Goal: Task Accomplishment & Management: Use online tool/utility

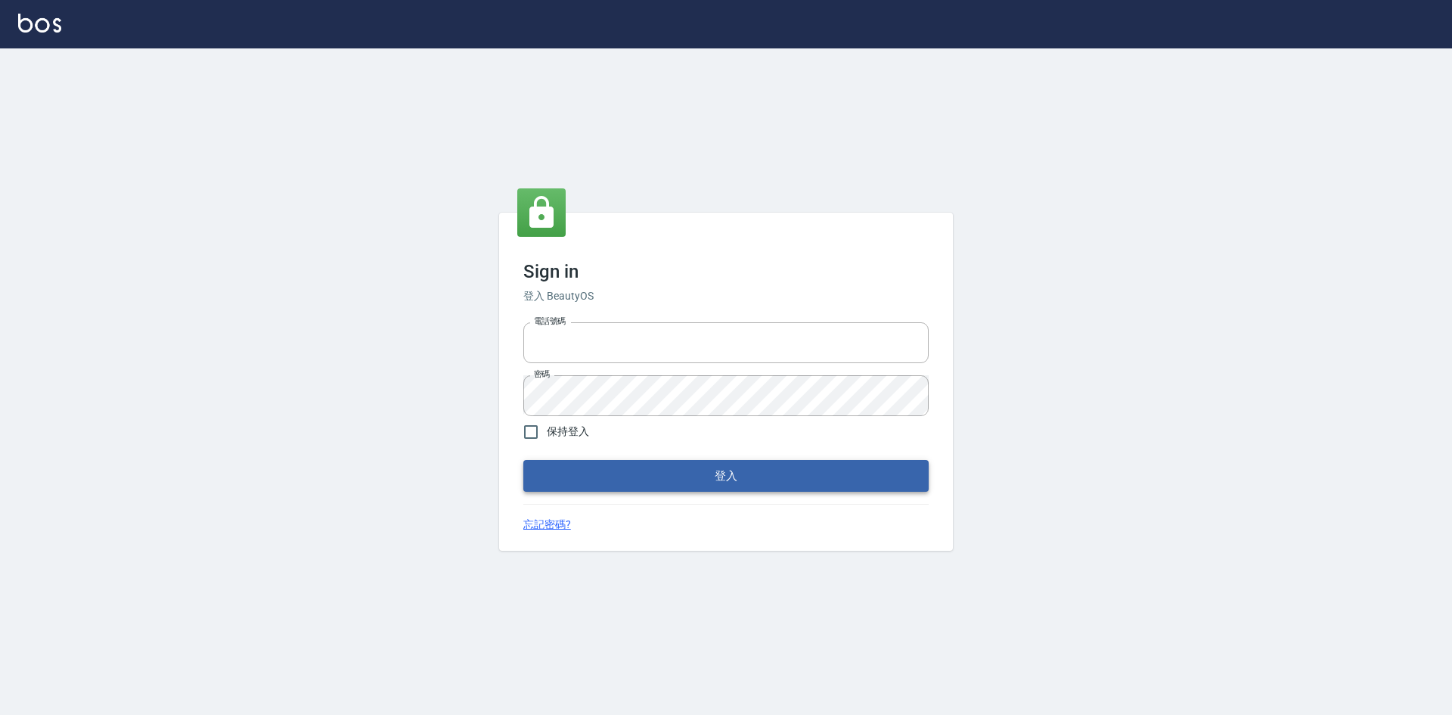
type input "0963852741"
click at [586, 478] on button "登入" at bounding box center [725, 476] width 405 height 32
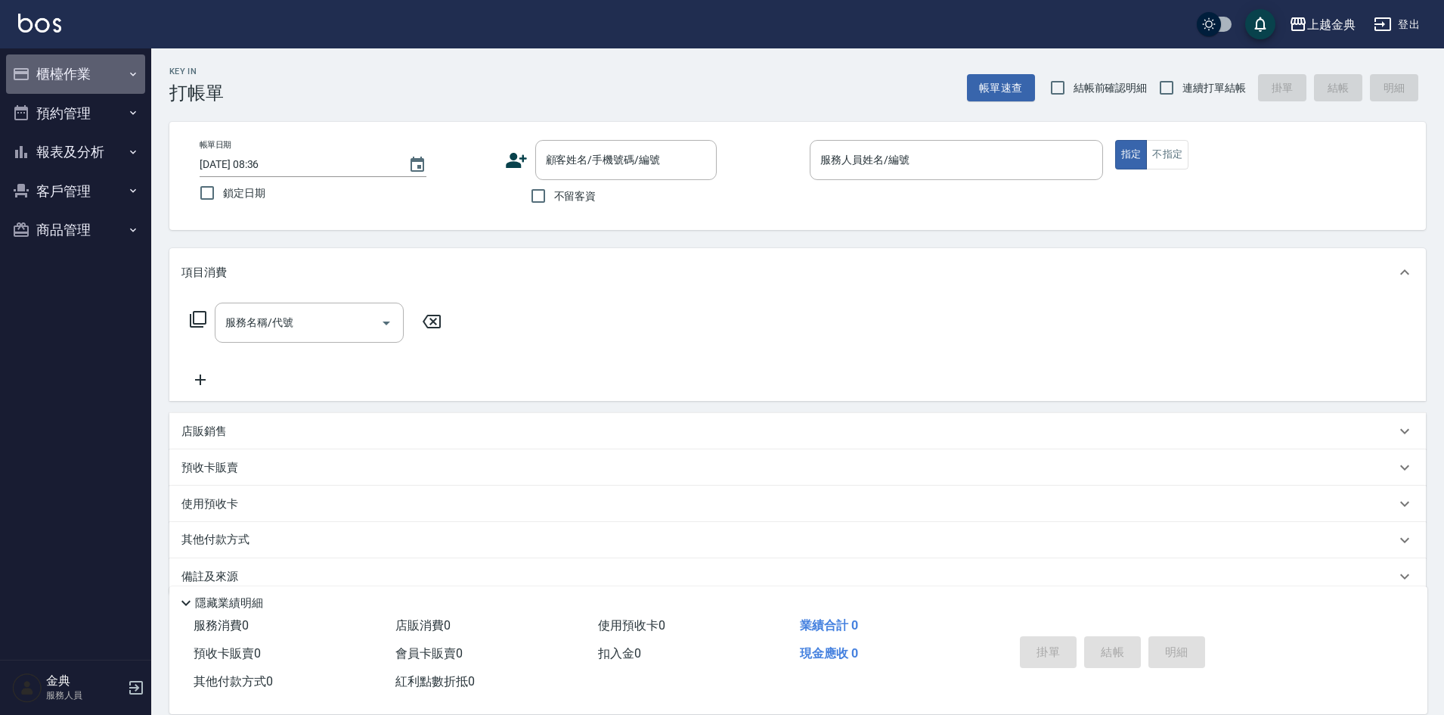
click at [109, 75] on button "櫃檯作業" at bounding box center [75, 73] width 139 height 39
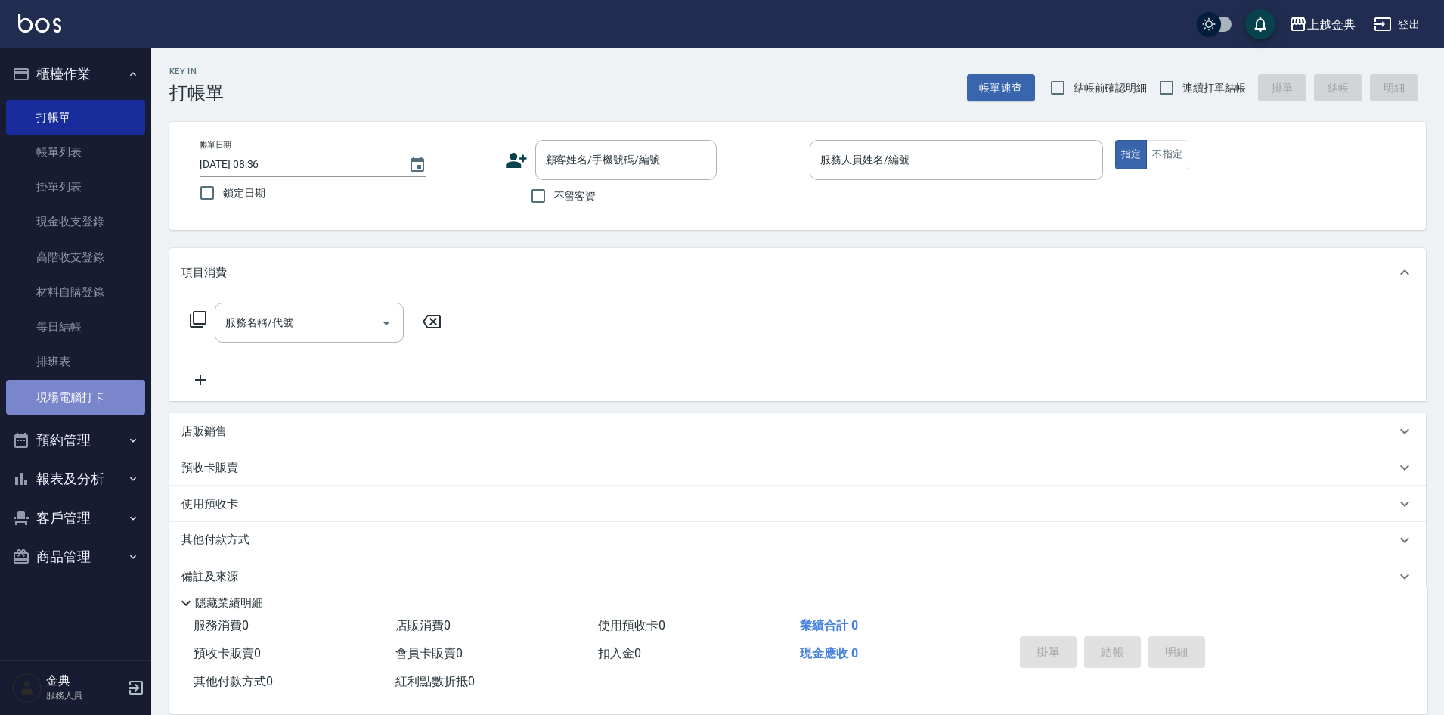
click at [113, 384] on link "現場電腦打卡" at bounding box center [75, 397] width 139 height 35
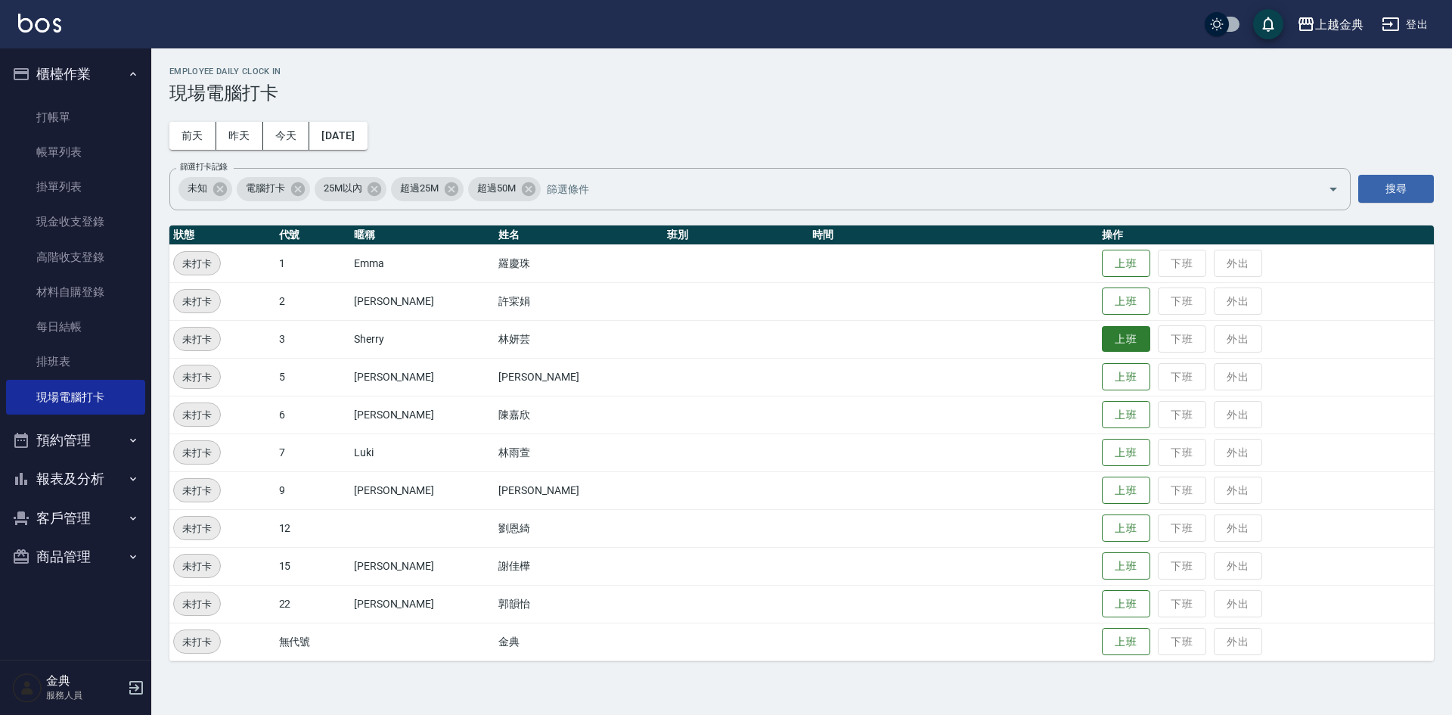
click at [1110, 346] on button "上班" at bounding box center [1126, 339] width 48 height 26
drag, startPoint x: 836, startPoint y: 256, endPoint x: 949, endPoint y: 368, distance: 158.8
click at [861, 284] on tbody "未打卡 1 [PERSON_NAME] 上班 下班 外出 未打卡 2 [PERSON_NAME] 上班 下班 外出 上班中 3 [PERSON_NAME] 上…" at bounding box center [801, 452] width 1264 height 416
click at [1098, 602] on td "上班 下班 外出" at bounding box center [1266, 604] width 336 height 38
click at [1102, 602] on button "上班" at bounding box center [1126, 604] width 48 height 26
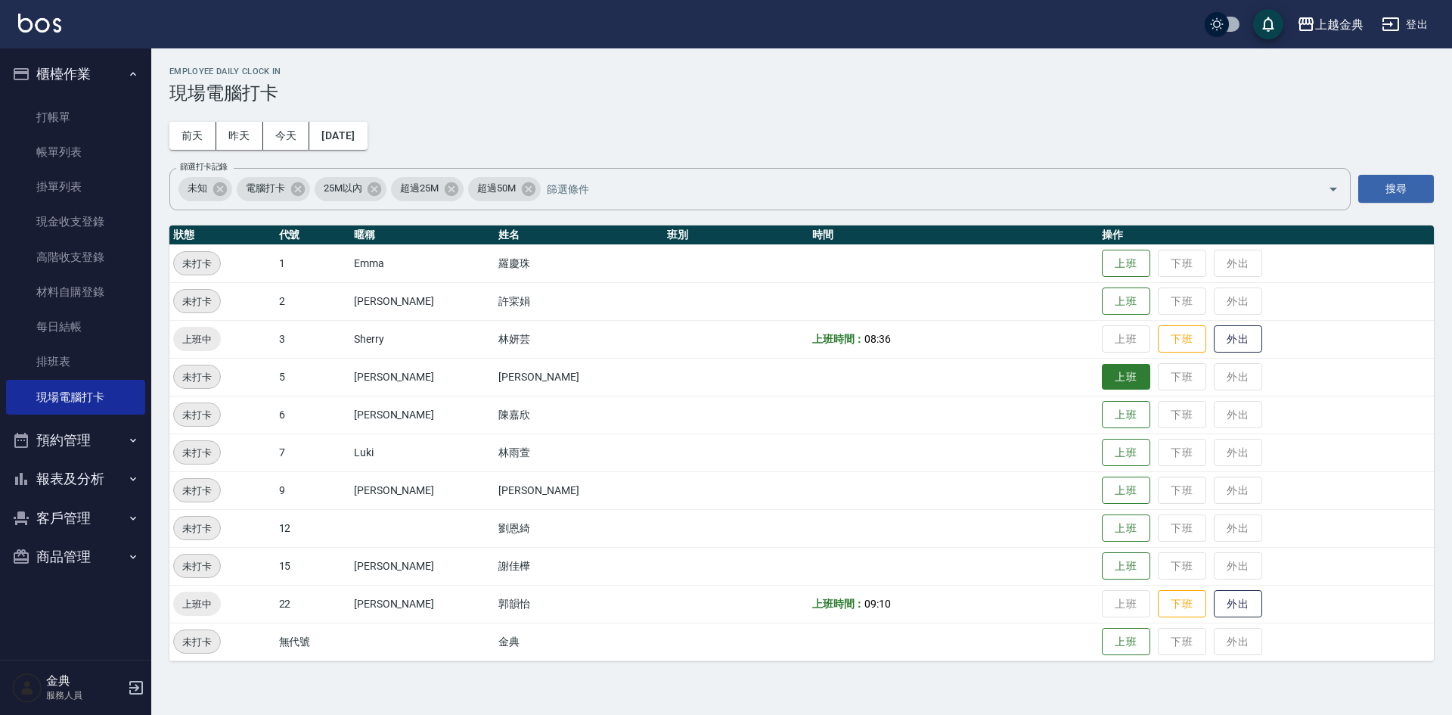
click at [1102, 377] on button "上班" at bounding box center [1126, 377] width 48 height 26
click at [1104, 313] on button "上班" at bounding box center [1126, 301] width 48 height 26
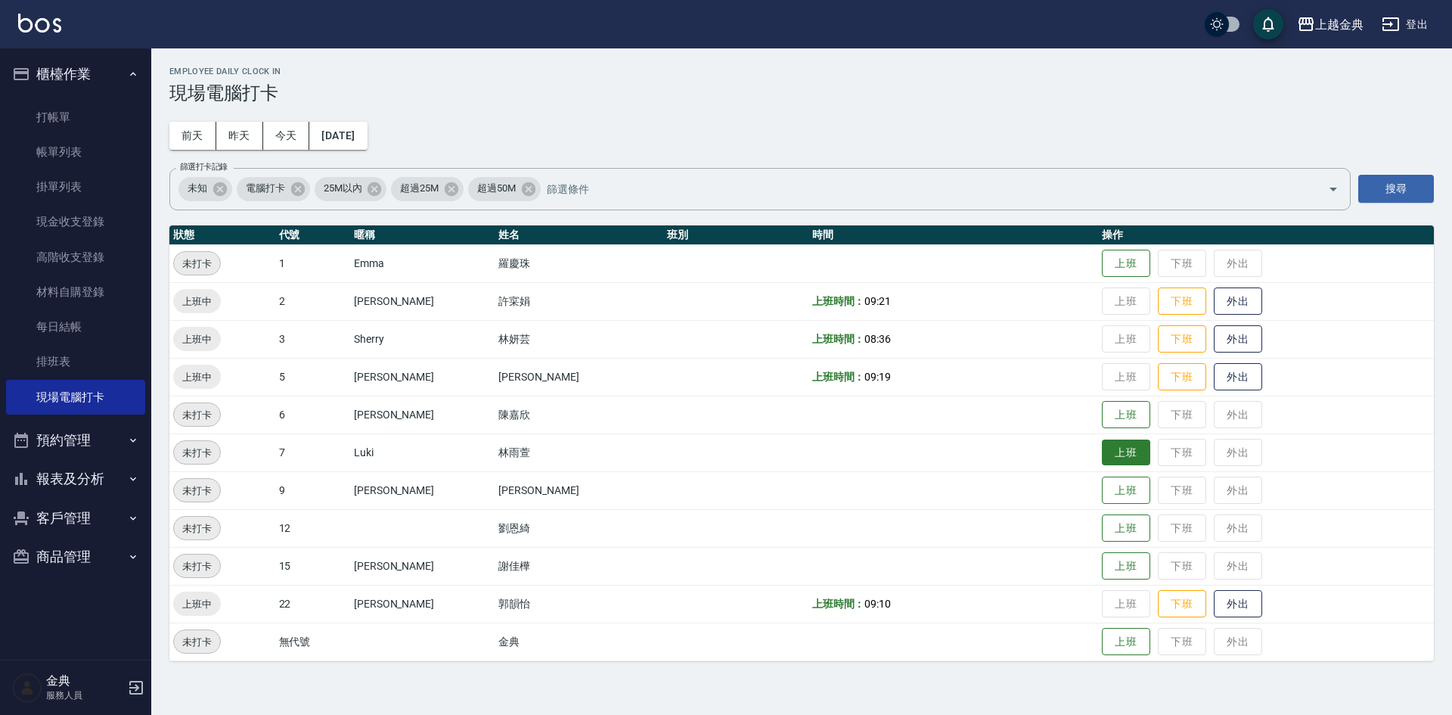
click at [1108, 456] on button "上班" at bounding box center [1126, 452] width 48 height 26
click at [457, 98] on h3 "現場電腦打卡" at bounding box center [801, 92] width 1264 height 21
click at [279, 144] on button "今天" at bounding box center [286, 136] width 47 height 28
click at [1102, 494] on button "上班" at bounding box center [1126, 490] width 48 height 26
click at [647, 137] on div "Employee Daily Clock In 現場電腦打卡 [DATE] [DATE] [DATE] [DATE] 篩選打卡記錄 未知 電腦打卡 25M以內…" at bounding box center [801, 363] width 1301 height 631
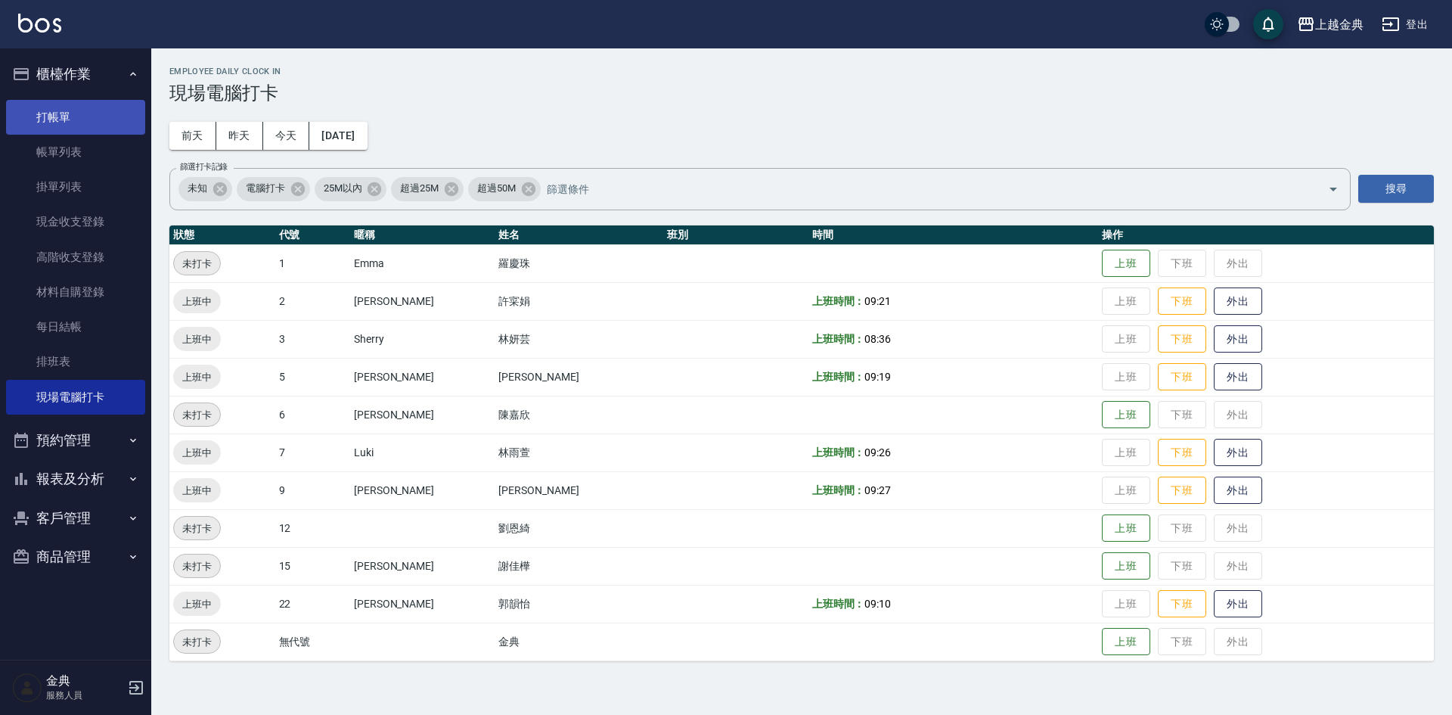
click at [67, 126] on link "打帳單" at bounding box center [75, 117] width 139 height 35
